Goal: Transaction & Acquisition: Purchase product/service

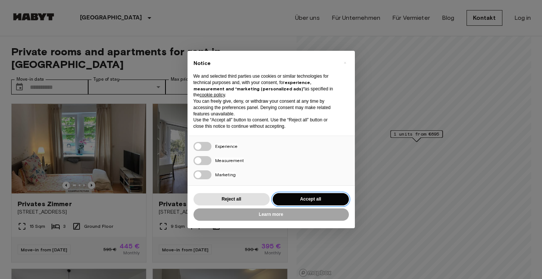
click at [287, 197] on button "Accept all" at bounding box center [311, 199] width 76 height 12
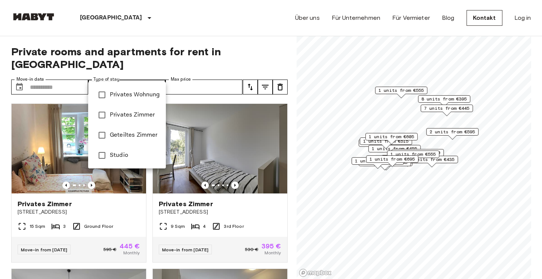
click at [133, 72] on div at bounding box center [271, 139] width 542 height 279
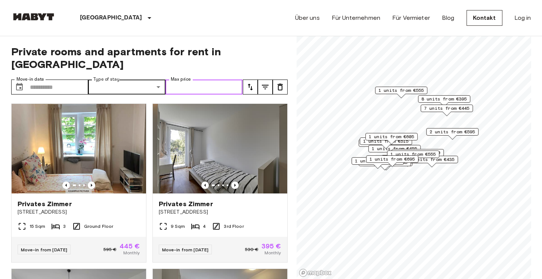
click at [184, 80] on input "Max price" at bounding box center [203, 87] width 77 height 15
click at [248, 80] on button "tune" at bounding box center [250, 87] width 15 height 15
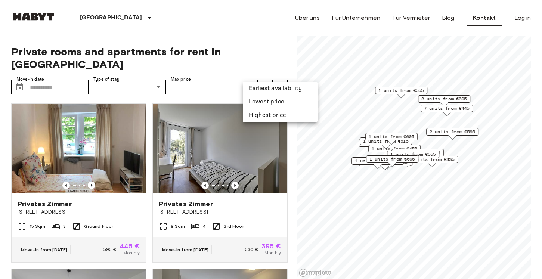
click at [258, 96] on li "Lowest price" at bounding box center [280, 101] width 75 height 13
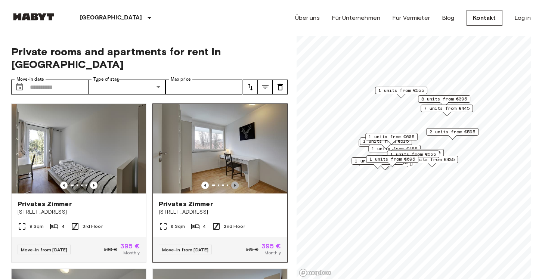
click at [235, 182] on icon "Previous image" at bounding box center [234, 185] width 7 height 7
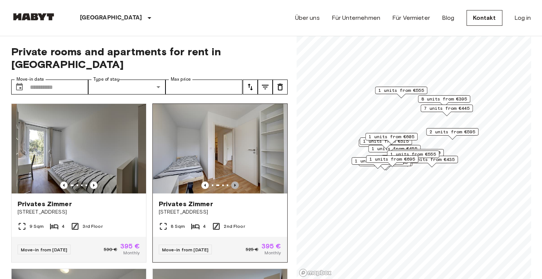
click at [235, 182] on icon "Previous image" at bounding box center [234, 185] width 7 height 7
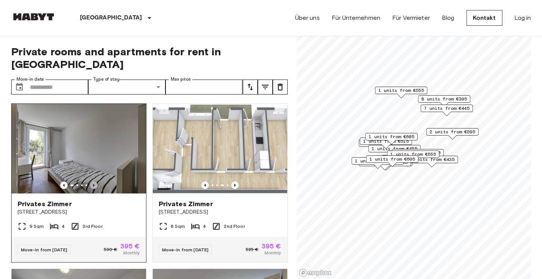
click at [92, 182] on icon "Previous image" at bounding box center [93, 185] width 7 height 7
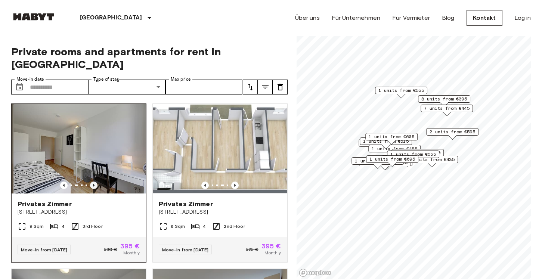
click at [92, 182] on icon "Previous image" at bounding box center [93, 185] width 7 height 7
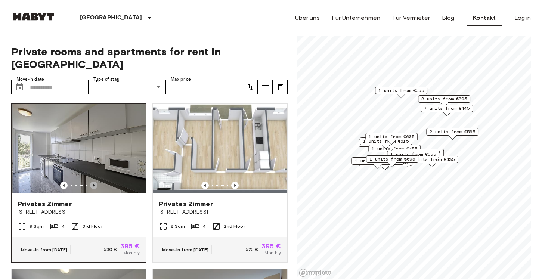
click at [92, 182] on icon "Previous image" at bounding box center [93, 185] width 7 height 7
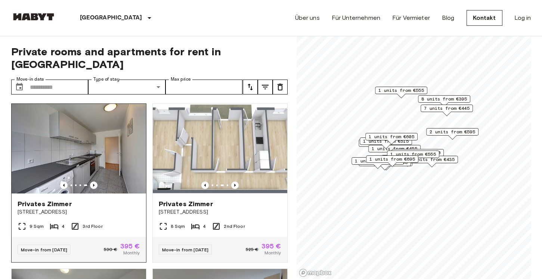
click at [92, 157] on img at bounding box center [79, 149] width 134 height 90
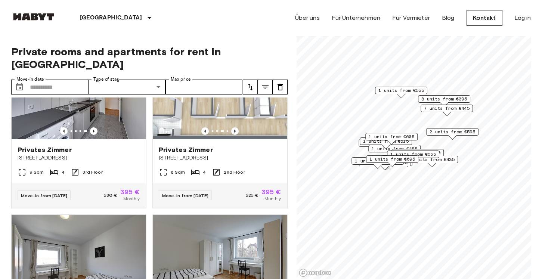
scroll to position [56, 0]
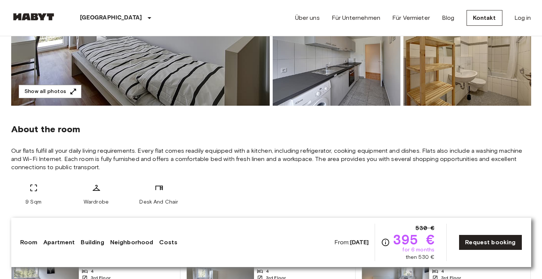
scroll to position [198, 0]
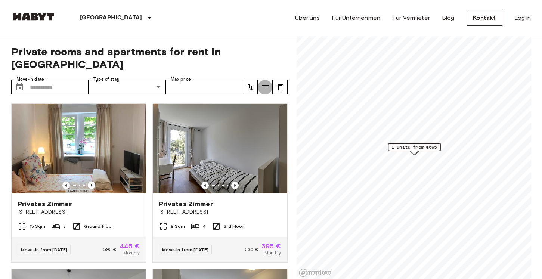
click at [267, 83] on icon "tune" at bounding box center [265, 87] width 9 height 9
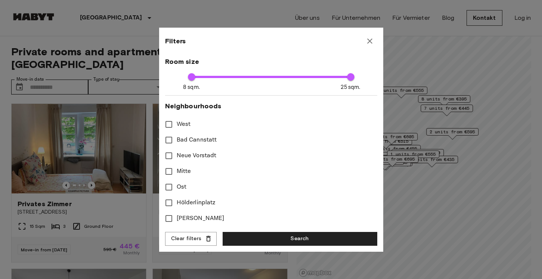
scroll to position [165, 0]
click at [78, 146] on div at bounding box center [271, 139] width 542 height 279
